Goal: Task Accomplishment & Management: Complete application form

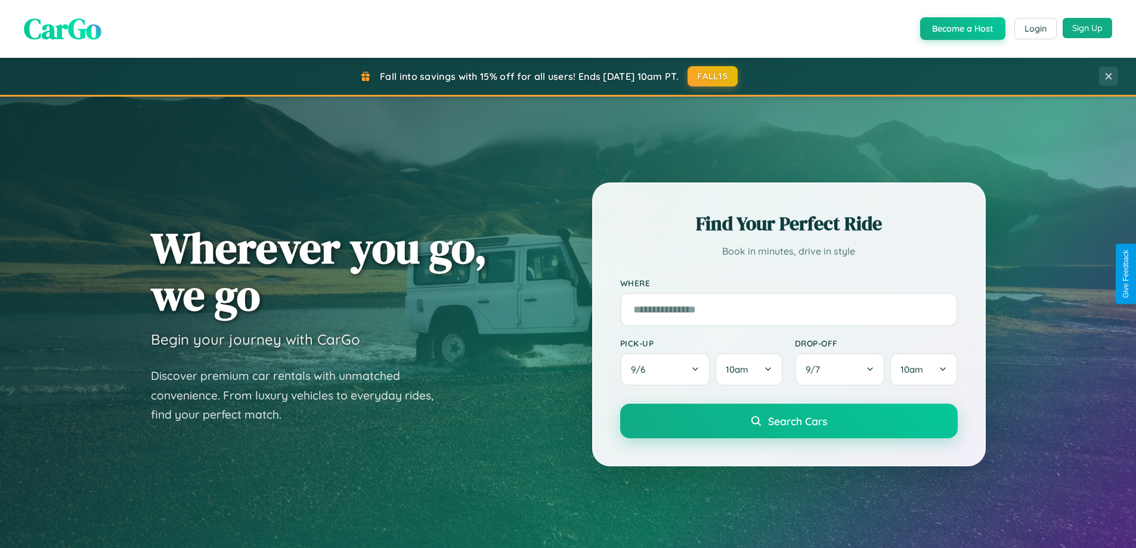
click at [1087, 28] on button "Sign Up" at bounding box center [1087, 28] width 49 height 20
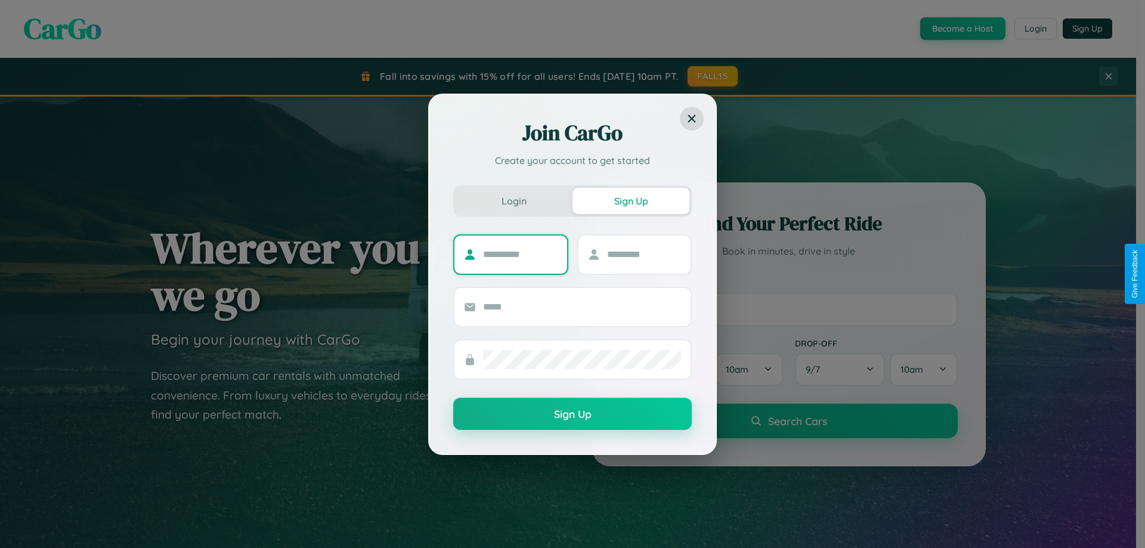
click at [520, 254] on input "text" at bounding box center [520, 254] width 75 height 19
type input "*****"
click at [643, 254] on input "text" at bounding box center [644, 254] width 75 height 19
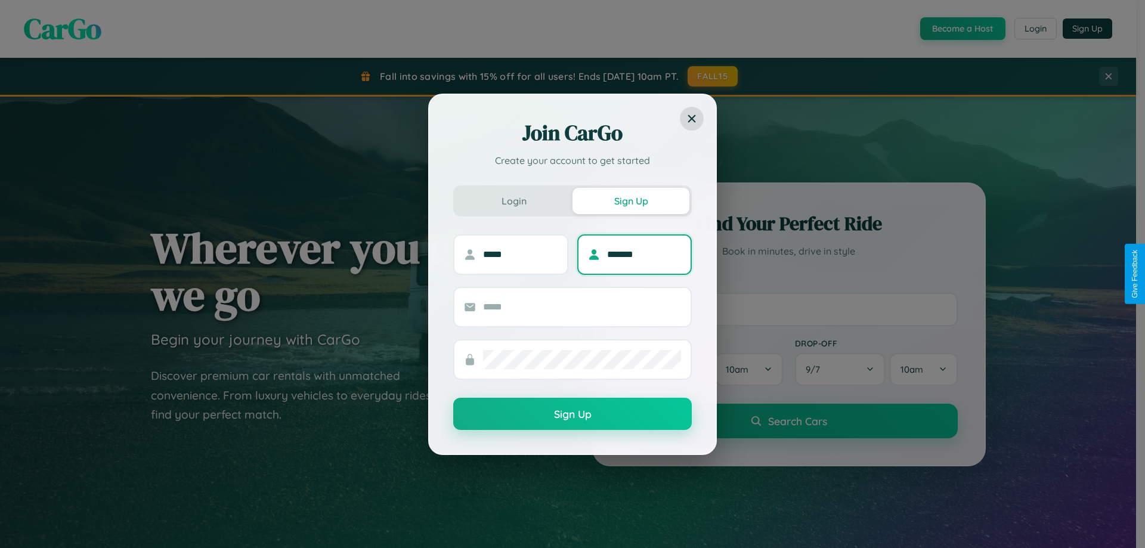
type input "*******"
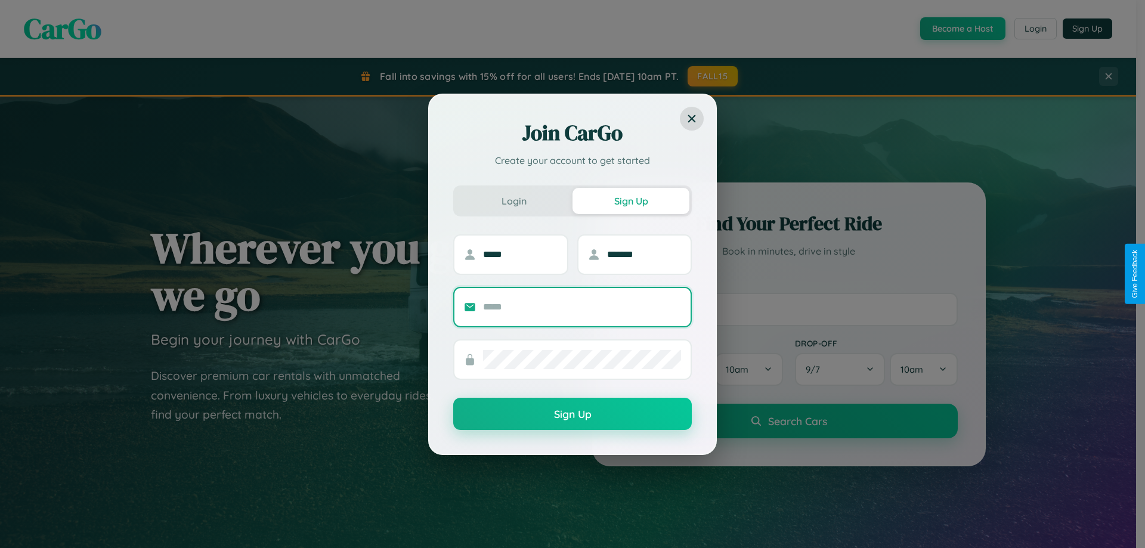
click at [582, 306] on input "text" at bounding box center [582, 307] width 198 height 19
type input "**********"
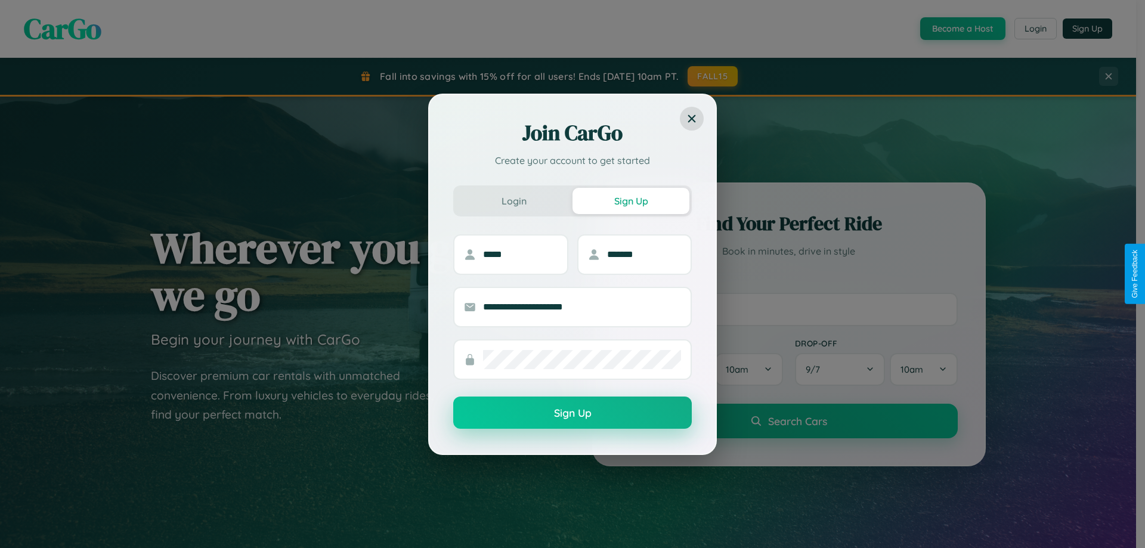
click at [572, 413] on button "Sign Up" at bounding box center [572, 413] width 239 height 32
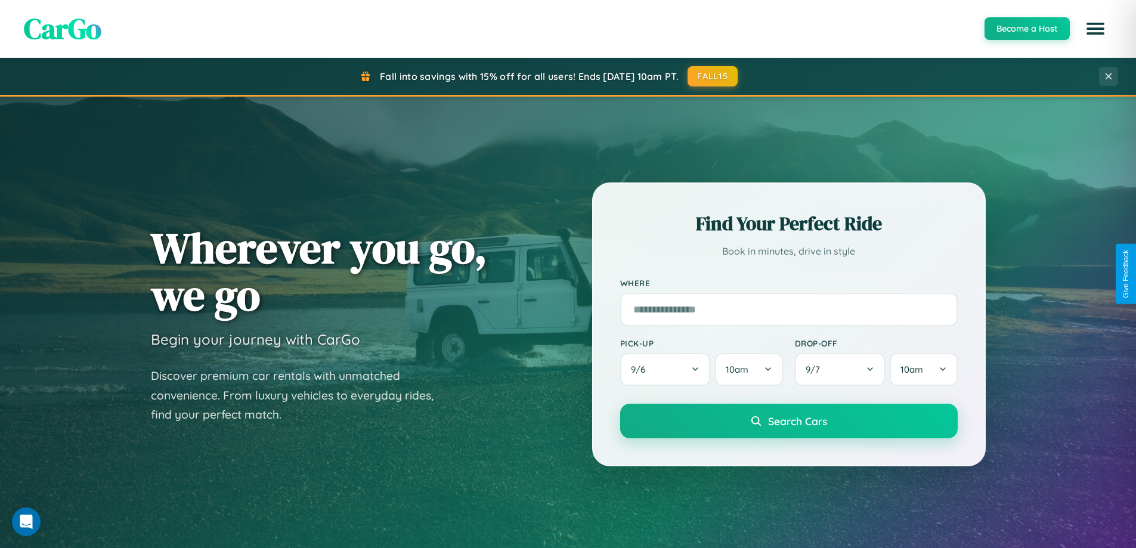
scroll to position [1916, 0]
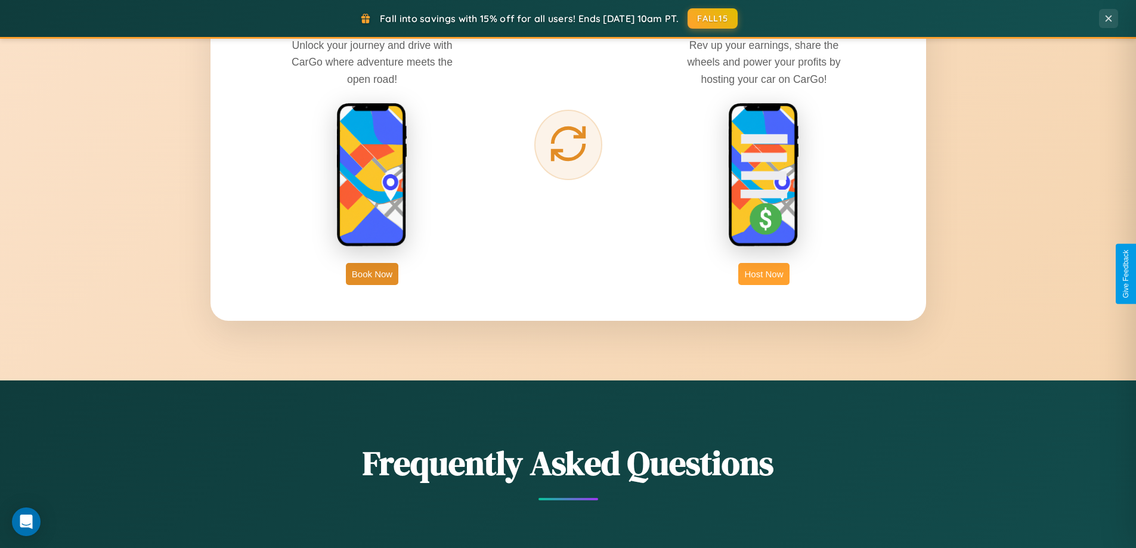
click at [764, 274] on button "Host Now" at bounding box center [763, 274] width 51 height 22
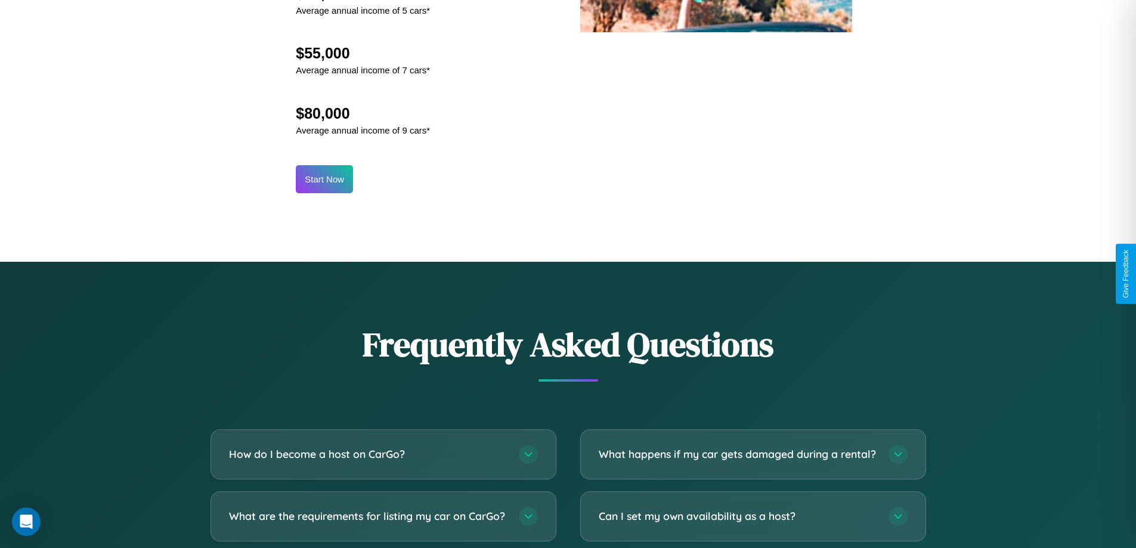
scroll to position [1612, 0]
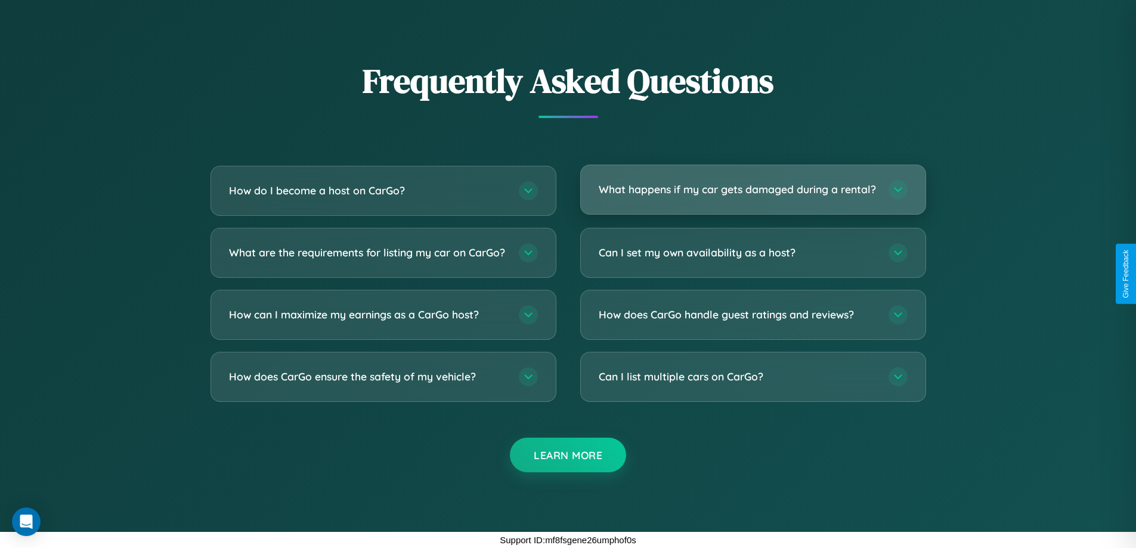
click at [753, 184] on h3 "What happens if my car gets damaged during a rental?" at bounding box center [738, 189] width 278 height 15
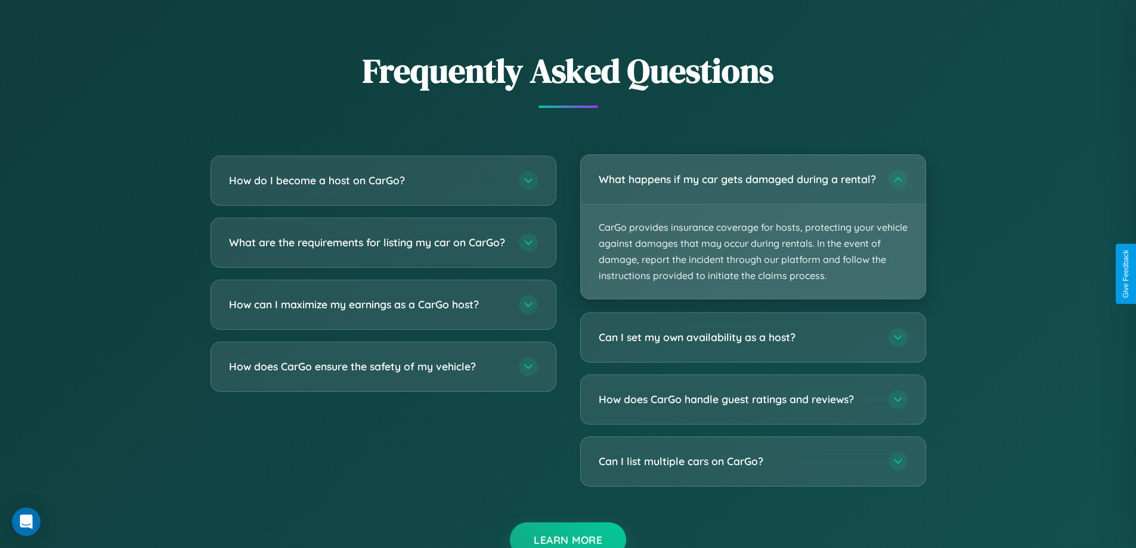
click at [753, 232] on p "CarGo provides insurance coverage for hosts, protecting your vehicle against da…" at bounding box center [753, 252] width 345 height 95
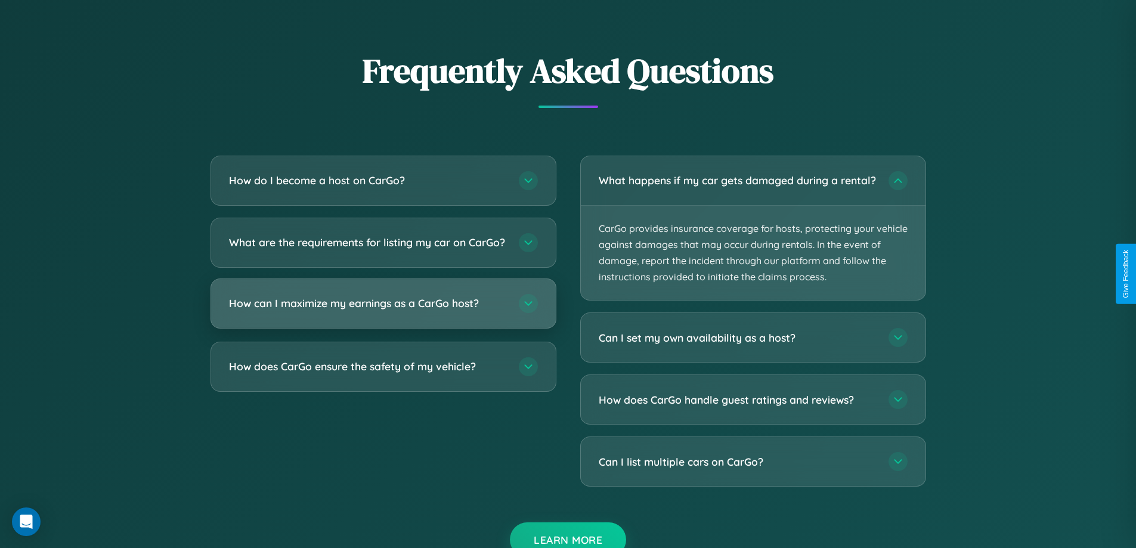
click at [383, 311] on h3 "How can I maximize my earnings as a CarGo host?" at bounding box center [368, 303] width 278 height 15
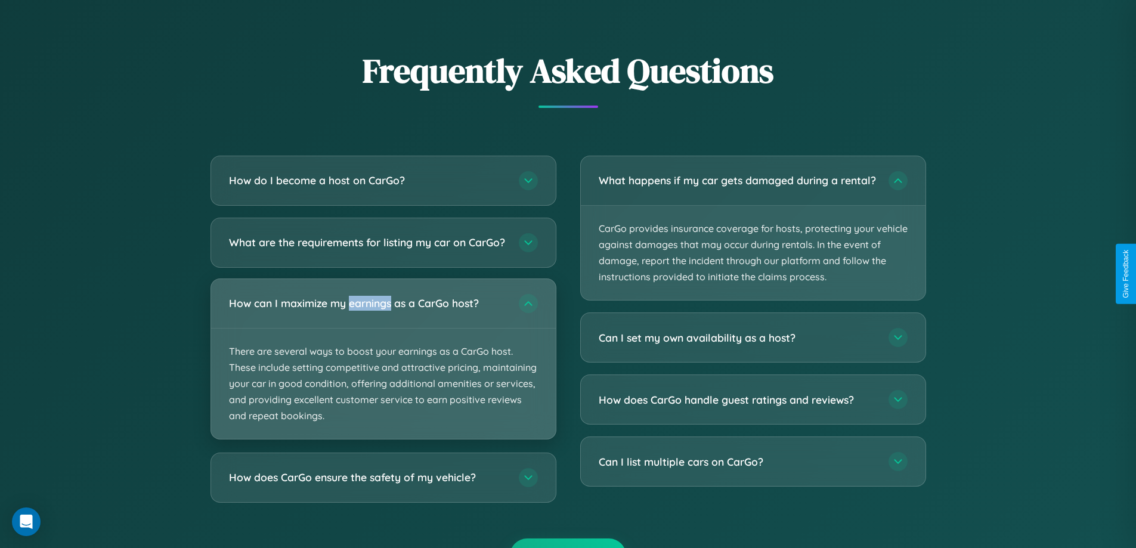
scroll to position [1243, 0]
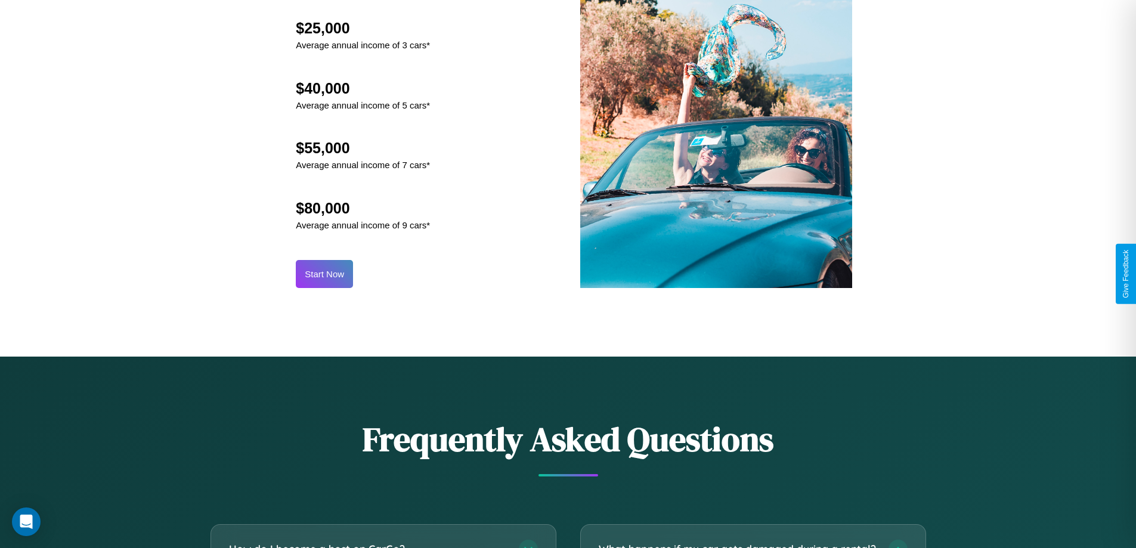
click at [324, 274] on button "Start Now" at bounding box center [324, 274] width 57 height 28
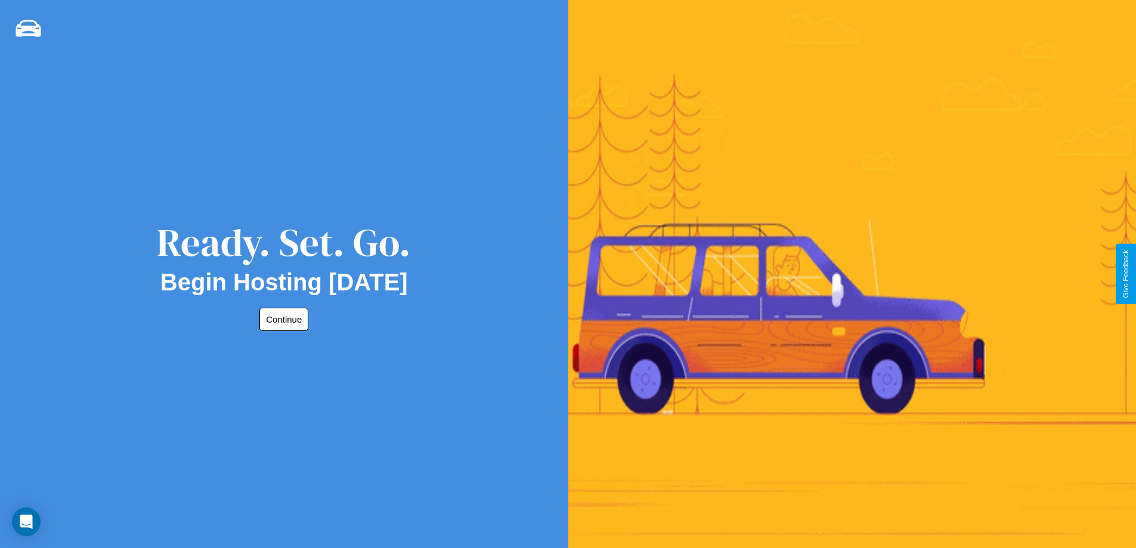
click at [281, 319] on button "Continue" at bounding box center [283, 319] width 49 height 23
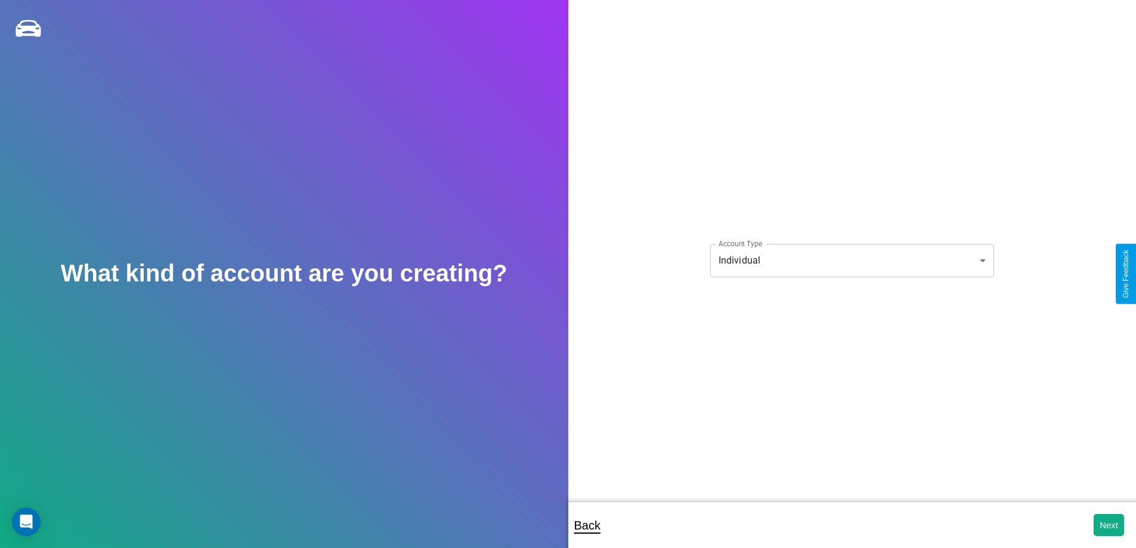
click at [851, 260] on body "**********" at bounding box center [568, 282] width 1136 height 564
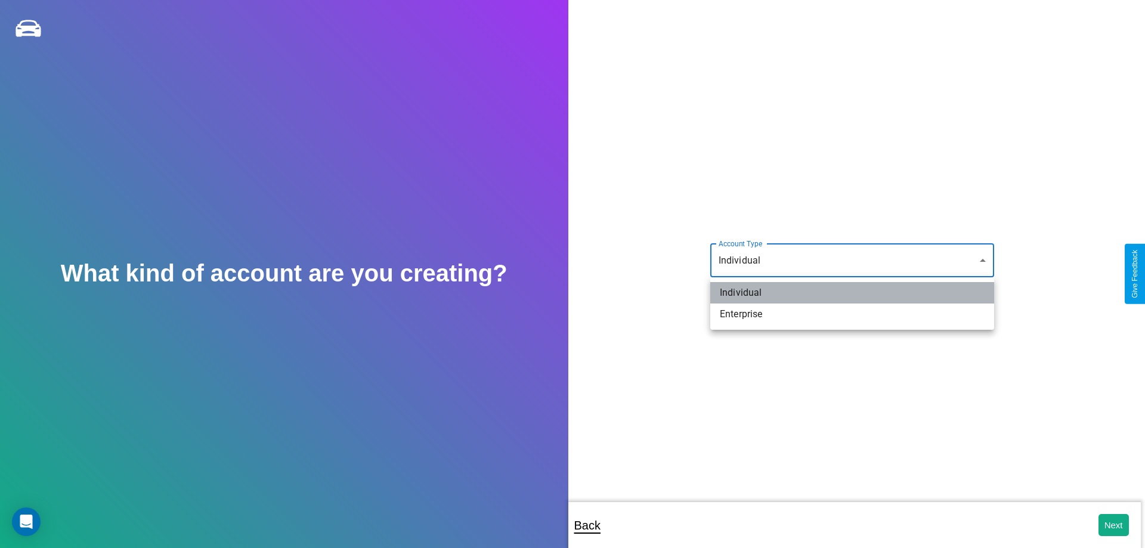
click at [852, 293] on li "Individual" at bounding box center [852, 292] width 284 height 21
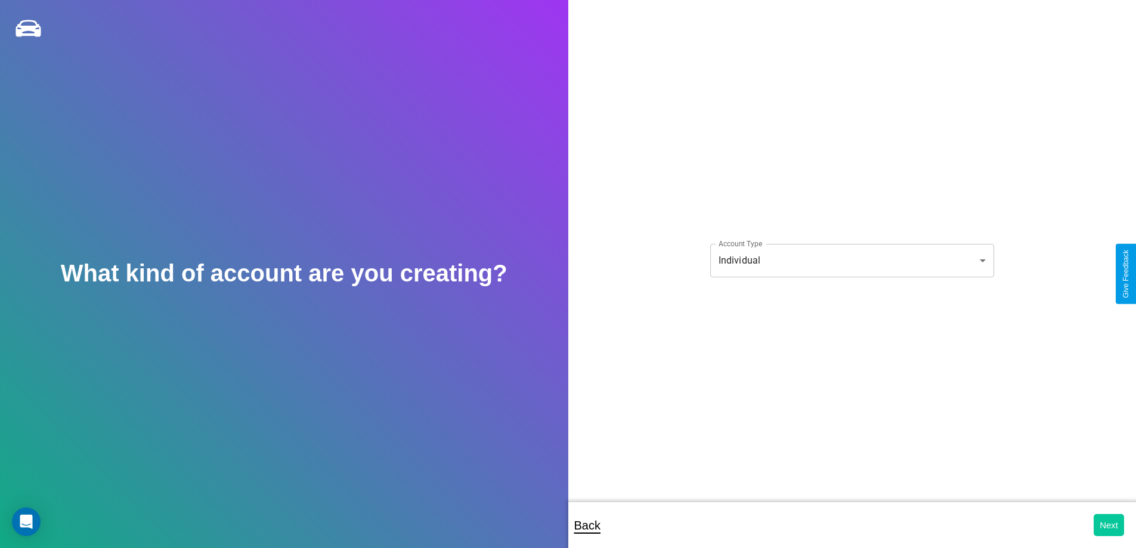
click at [1108, 525] on button "Next" at bounding box center [1109, 525] width 30 height 22
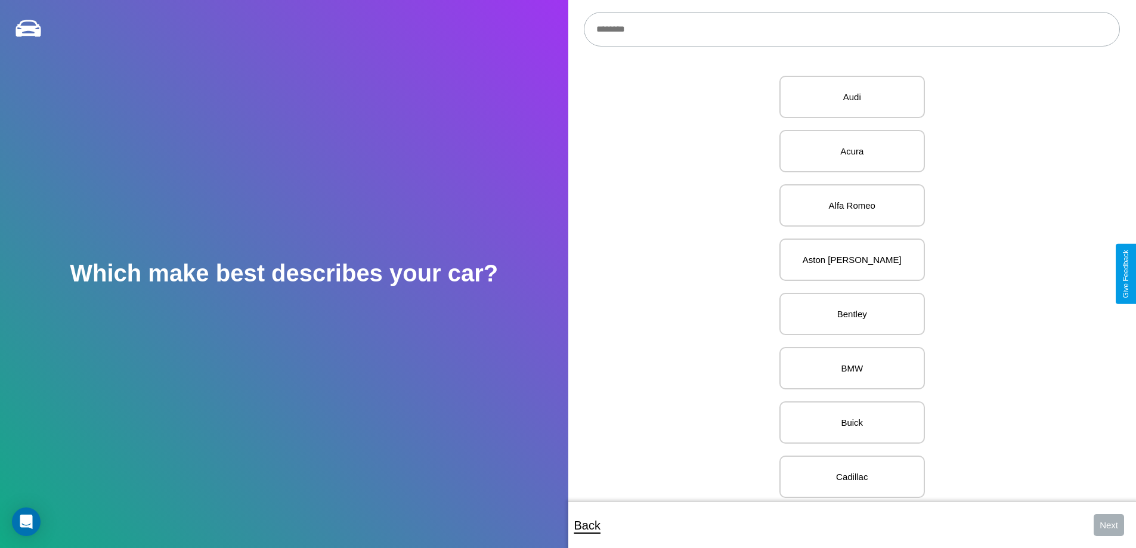
click at [851, 29] on input "text" at bounding box center [852, 29] width 536 height 35
type input "*********"
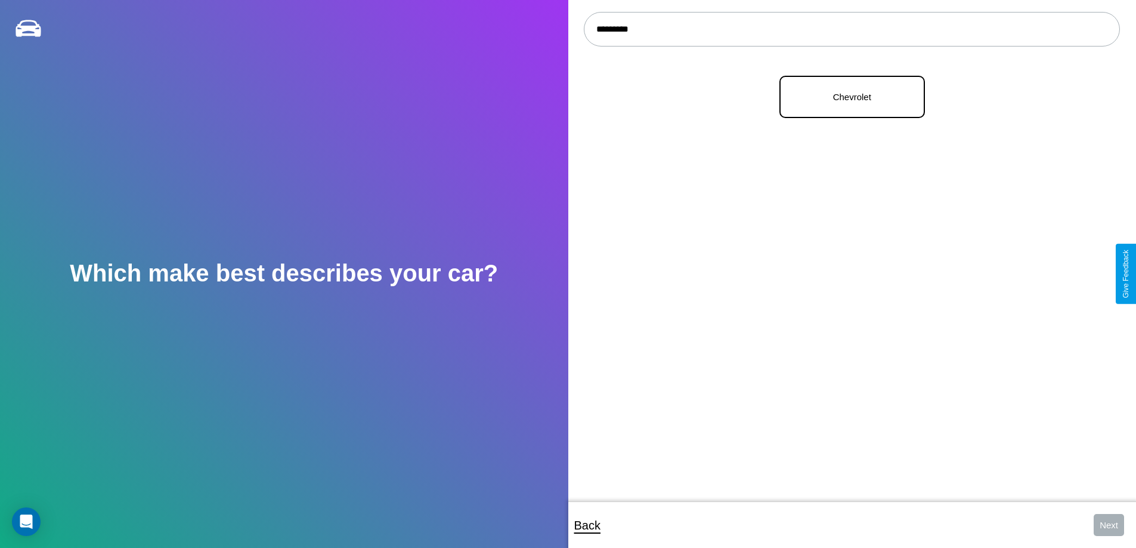
click at [847, 97] on p "Chevrolet" at bounding box center [851, 97] width 119 height 16
click at [1108, 525] on button "Next" at bounding box center [1109, 525] width 30 height 22
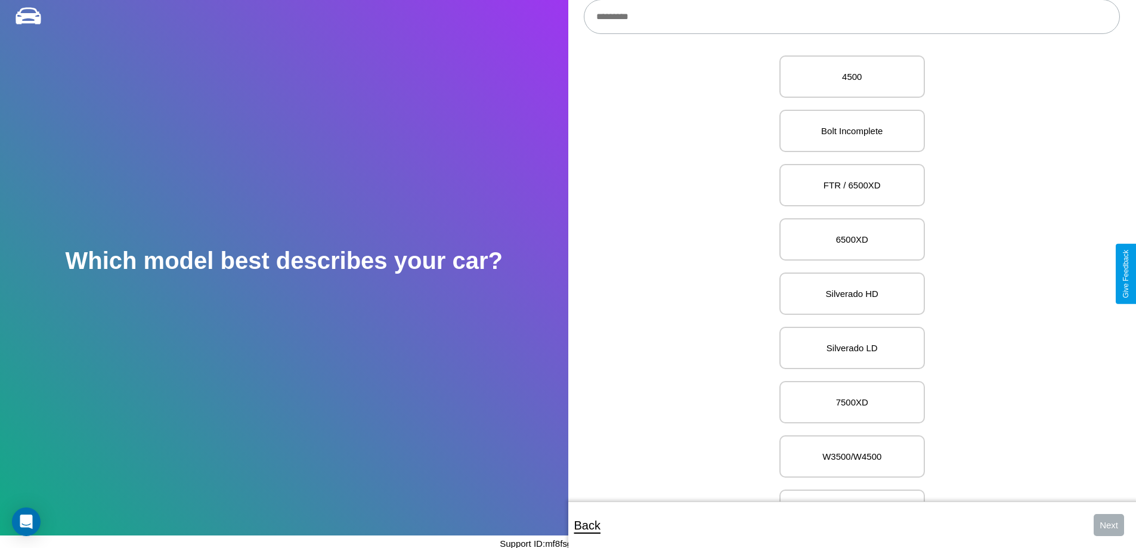
scroll to position [5796, 0]
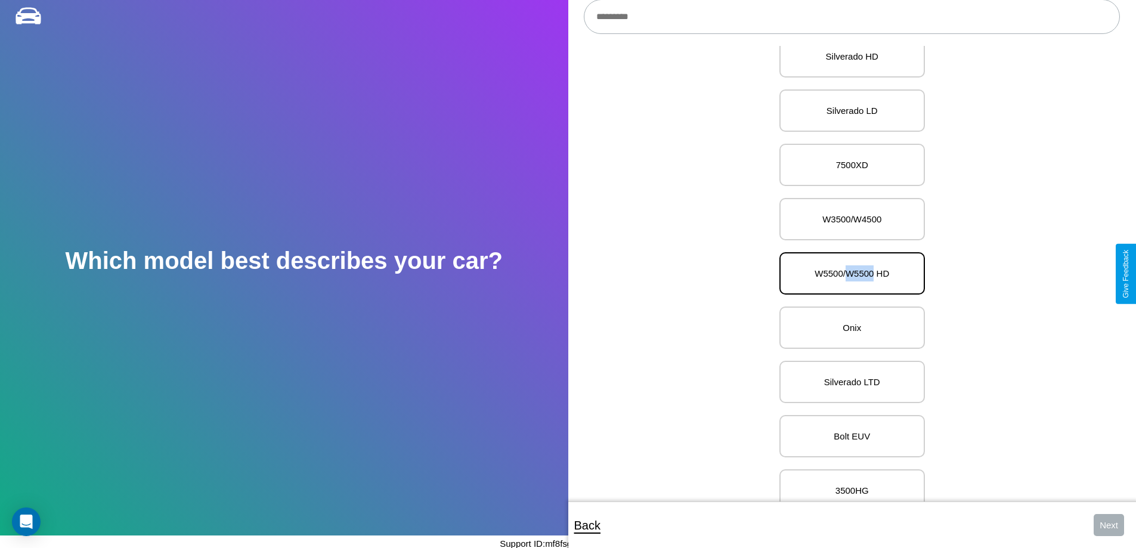
click at [847, 274] on p "W5500/W5500 HD" at bounding box center [851, 273] width 119 height 16
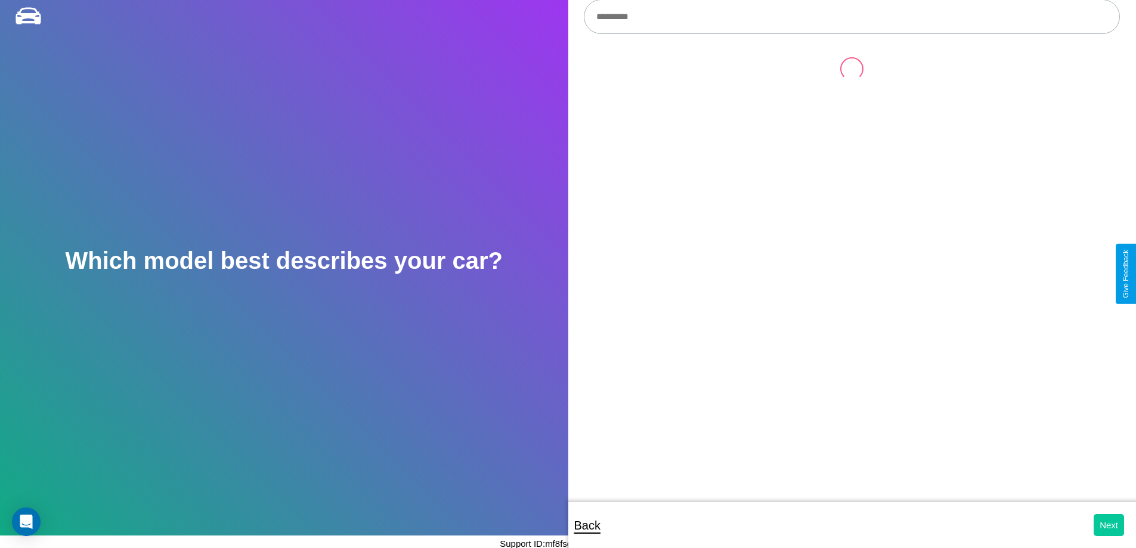
scroll to position [0, 0]
click at [1108, 525] on button "Next" at bounding box center [1109, 525] width 30 height 22
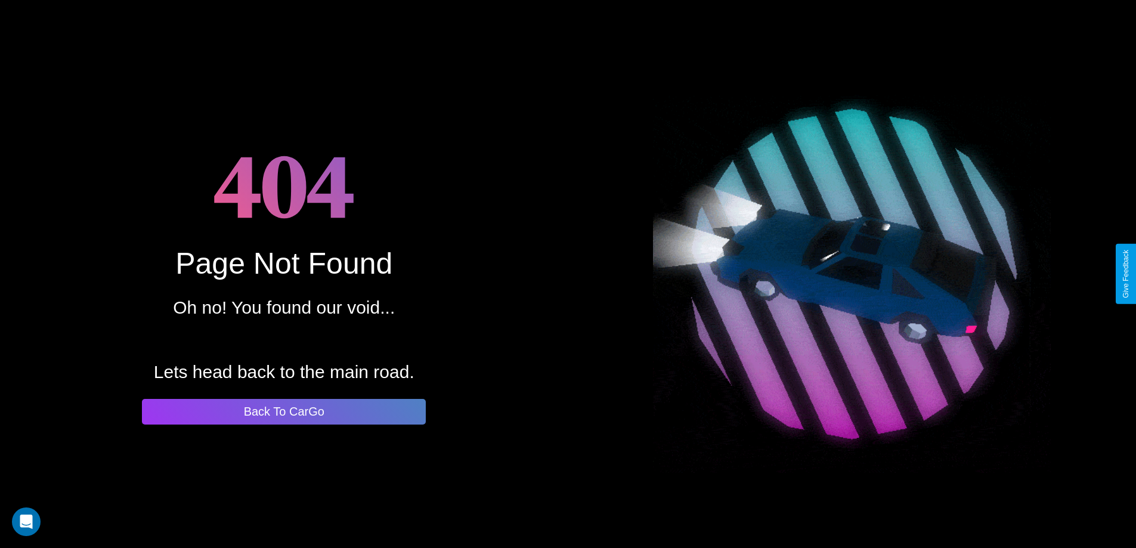
click at [284, 411] on button "Back To CarGo" at bounding box center [284, 412] width 284 height 26
